Goal: Task Accomplishment & Management: Use online tool/utility

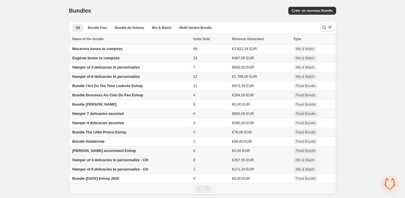
click at [92, 162] on span "Hamper of 4 delicacies to personnalize - CH" at bounding box center [110, 160] width 76 height 4
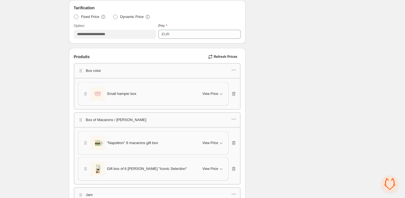
scroll to position [169, 0]
click at [211, 93] on span "View Price" at bounding box center [211, 94] width 16 height 5
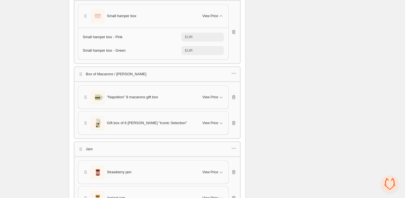
scroll to position [266, 0]
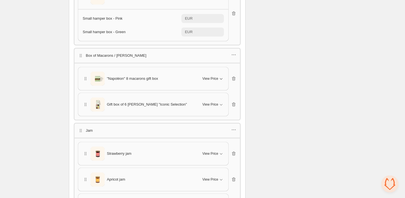
click at [210, 80] on button "View Price" at bounding box center [213, 78] width 28 height 9
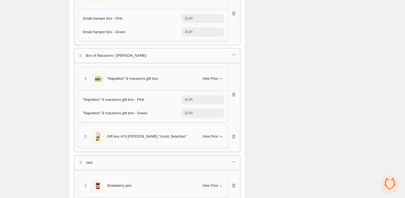
click at [207, 135] on span "View Price" at bounding box center [211, 137] width 16 height 5
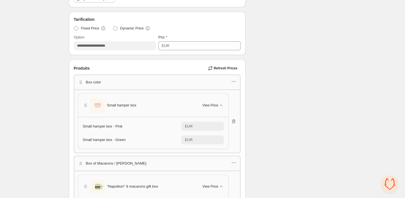
scroll to position [147, 0]
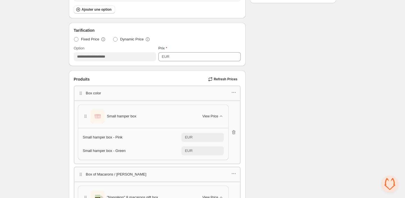
click at [220, 81] on span "Refresh Prices" at bounding box center [226, 79] width 24 height 5
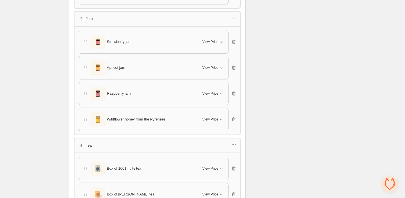
scroll to position [437, 0]
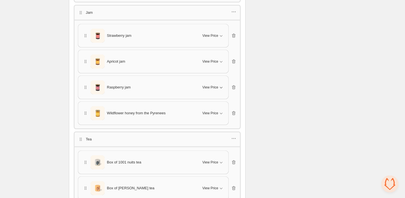
click at [220, 85] on icon "button" at bounding box center [221, 88] width 6 height 6
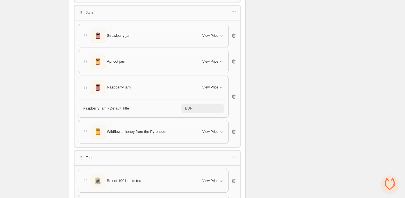
click at [216, 59] on span "View Price" at bounding box center [211, 61] width 16 height 5
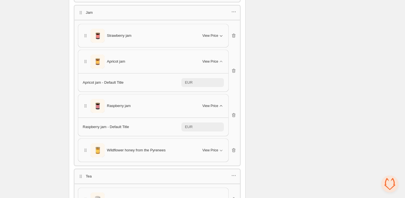
click at [210, 33] on div "View Price" at bounding box center [213, 36] width 21 height 6
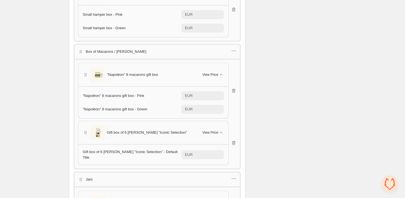
scroll to position [240, 0]
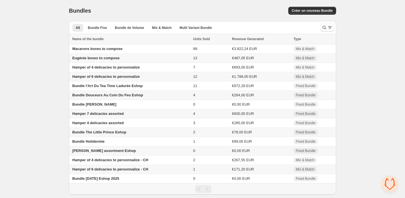
click at [114, 170] on span "Hamper of 6 delicacies to personnalize - CH" at bounding box center [110, 170] width 76 height 4
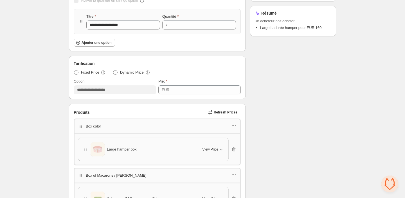
scroll to position [172, 0]
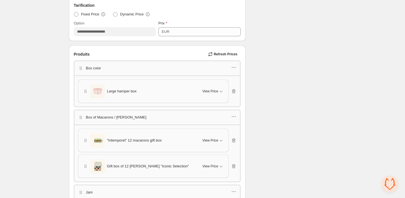
click at [136, 87] on div "Large hamper box" at bounding box center [139, 91] width 113 height 14
click at [209, 91] on span "View Price" at bounding box center [211, 91] width 16 height 5
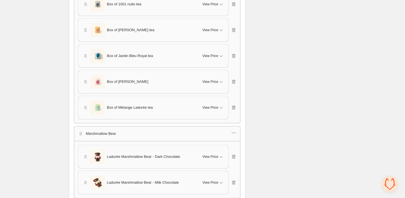
scroll to position [633, 0]
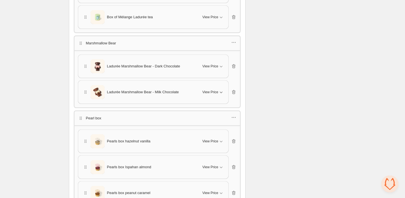
click at [210, 90] on span "View Price" at bounding box center [211, 92] width 16 height 5
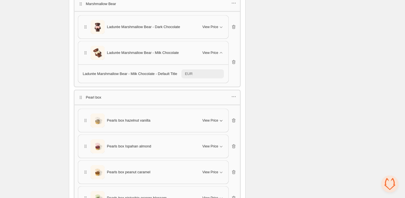
click at [210, 119] on button "View Price" at bounding box center [213, 120] width 28 height 9
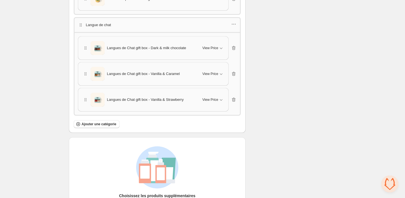
scroll to position [895, 0]
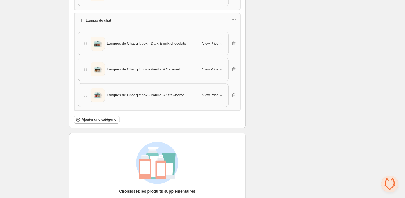
click at [213, 88] on div "Langues de Chat gift box - Vanilla & Strawberry View Price" at bounding box center [153, 95] width 141 height 14
click at [213, 94] on div "Langues de Chat gift box - Vanilla & Strawberry View Price" at bounding box center [153, 95] width 141 height 14
click at [213, 93] on span "View Price" at bounding box center [211, 95] width 16 height 5
